Goal: Task Accomplishment & Management: Manage account settings

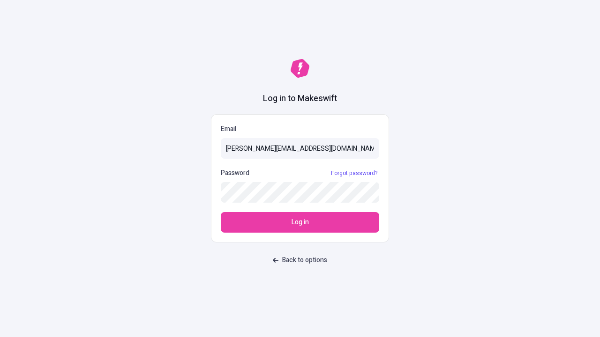
type input "sasha+test-ui@makeswift.com"
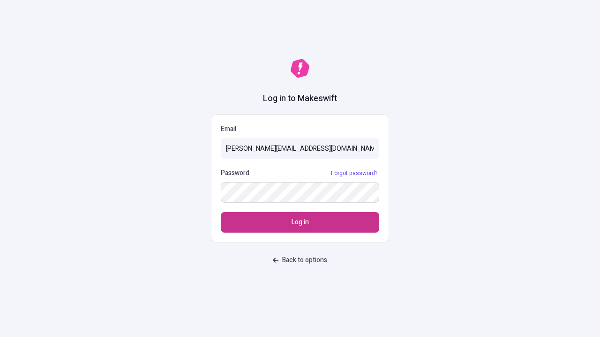
click at [300, 223] on span "Log in" at bounding box center [300, 222] width 17 height 10
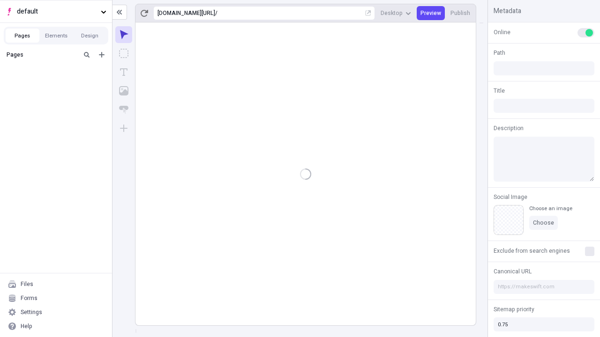
type input "/deep-link-conitor"
